Goal: Information Seeking & Learning: Learn about a topic

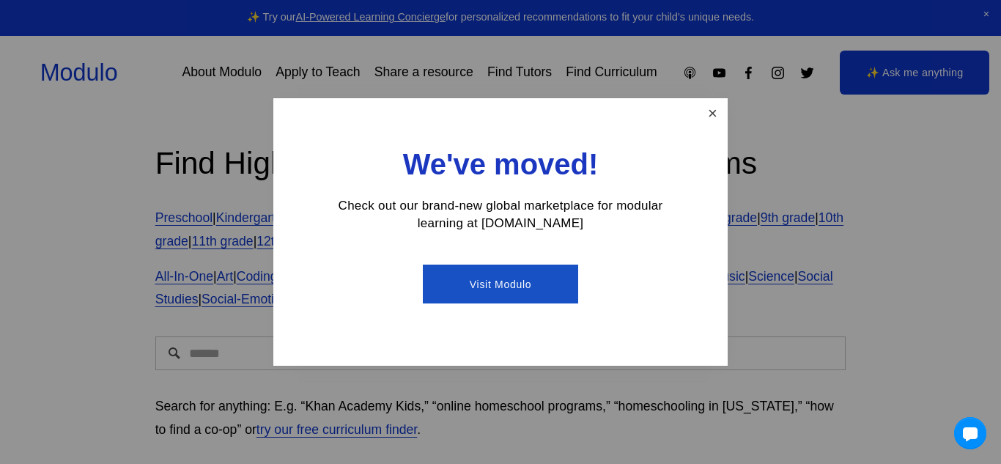
click at [719, 116] on link "Close" at bounding box center [713, 113] width 26 height 26
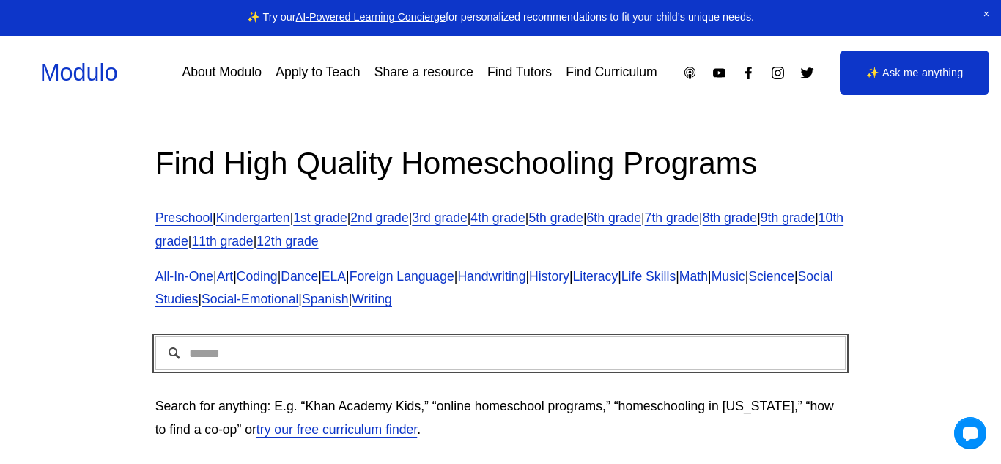
click at [547, 352] on input "Search" at bounding box center [500, 353] width 691 height 34
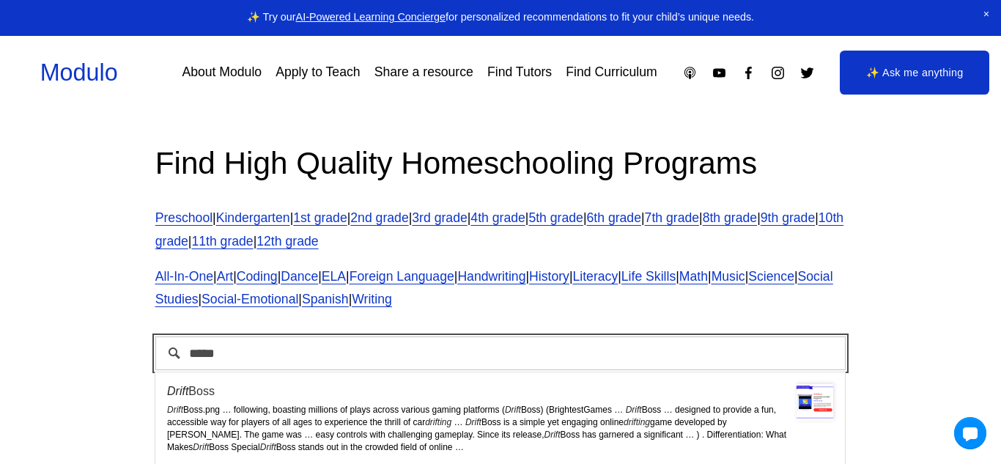
type input "*****"
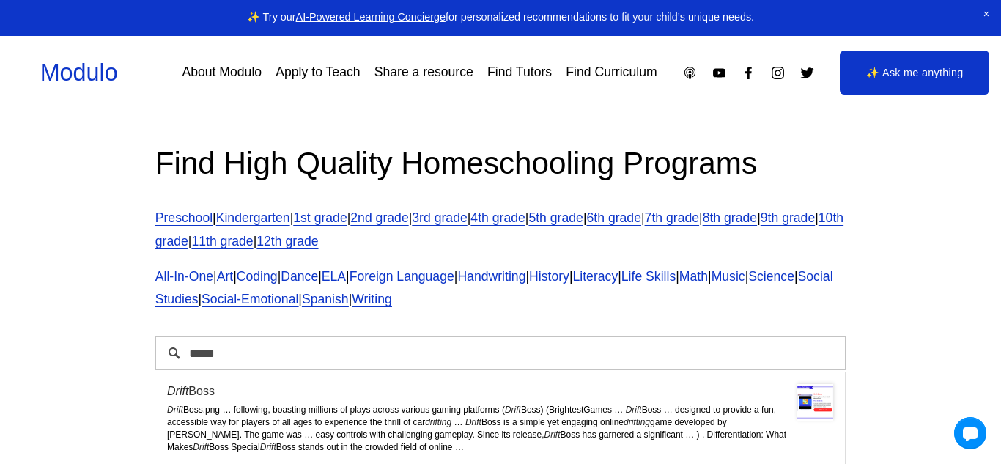
click at [191, 415] on div "Drift Boss.png … following, boasting millions of plays across various gaming pl…" at bounding box center [500, 428] width 666 height 49
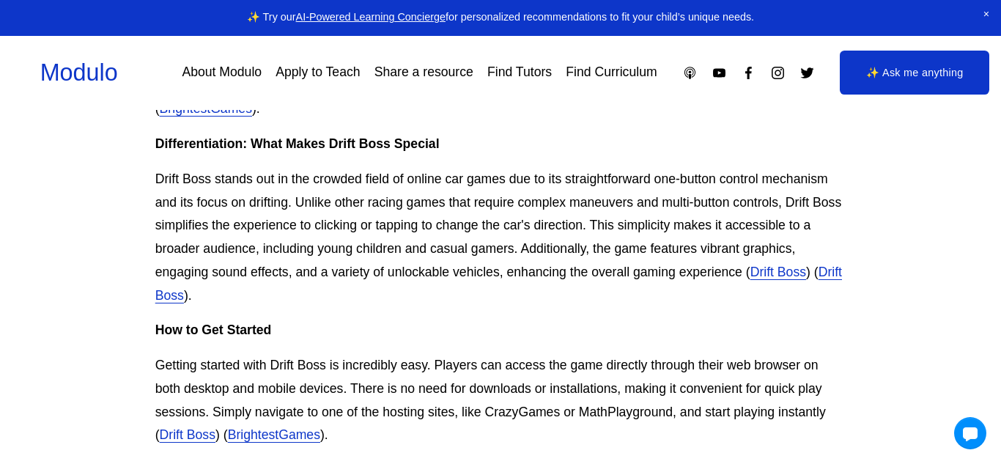
scroll to position [692, 0]
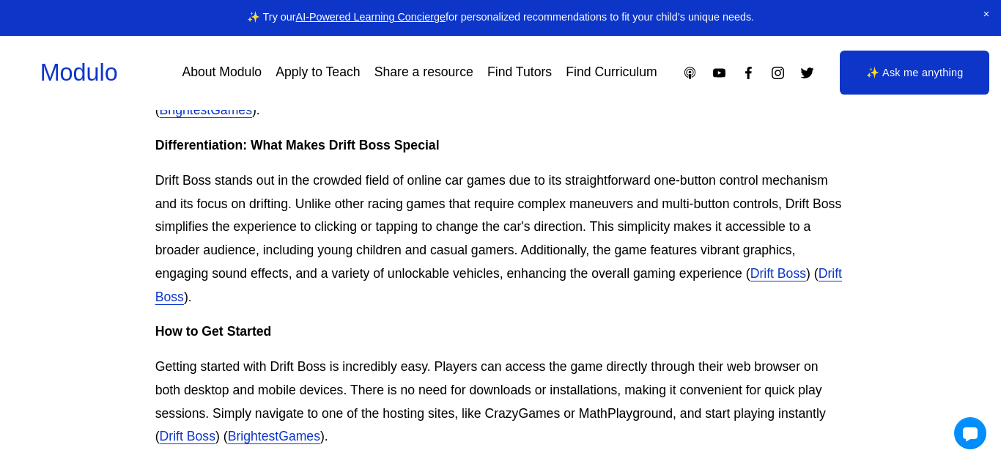
click at [199, 304] on link "Drift Boss" at bounding box center [498, 285] width 686 height 38
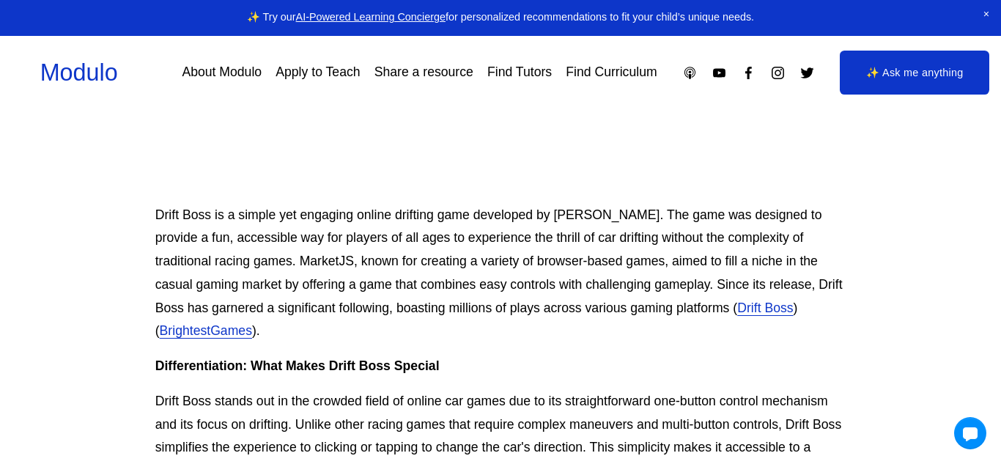
scroll to position [469, 0]
